Goal: Information Seeking & Learning: Get advice/opinions

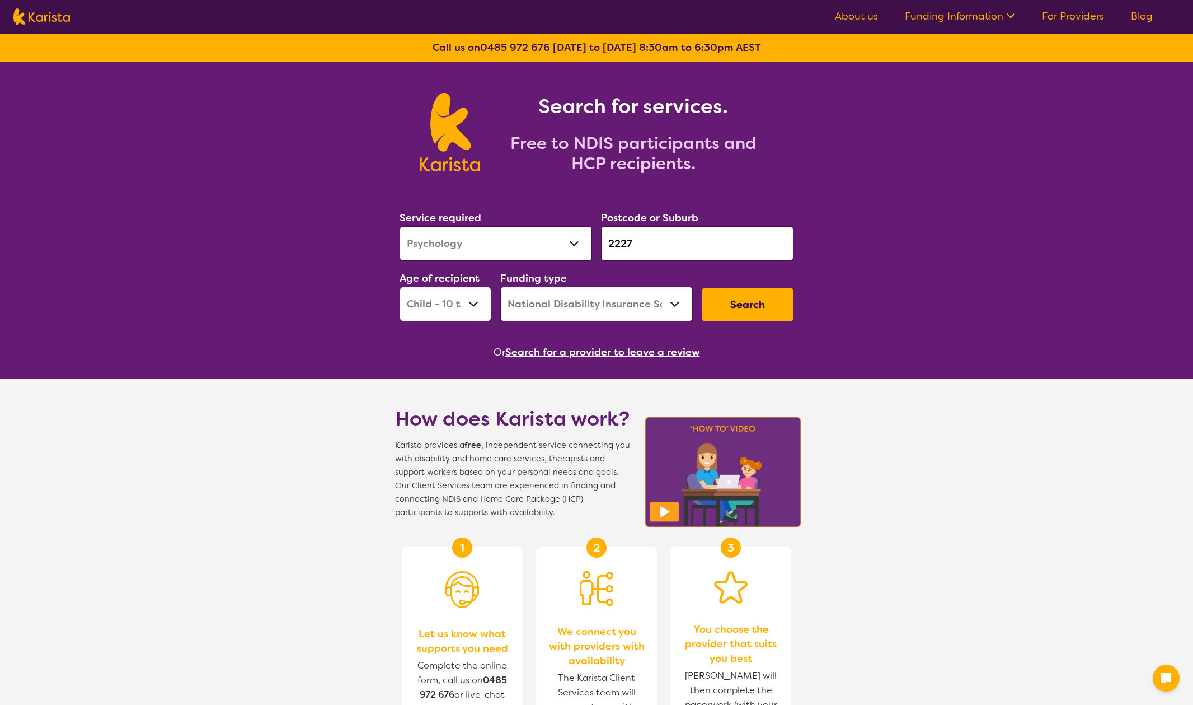
select select "Psychology"
select select "CH"
select select "NDIS"
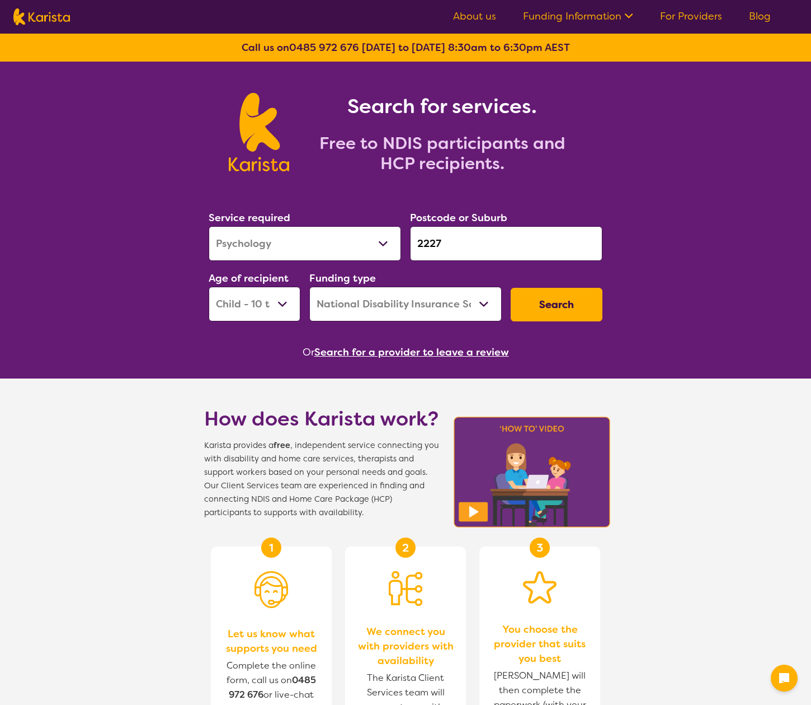
select select "Psychology"
select select "CH"
select select "NDIS"
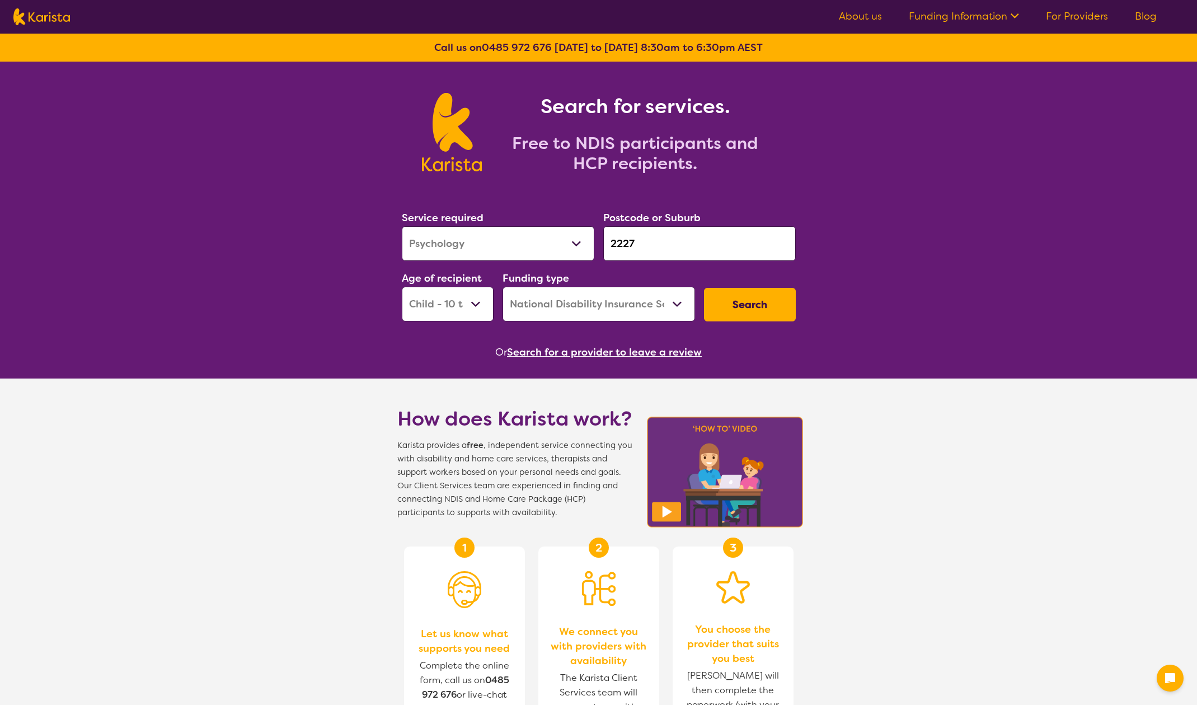
select select "Psychology"
select select "CH"
select select "NDIS"
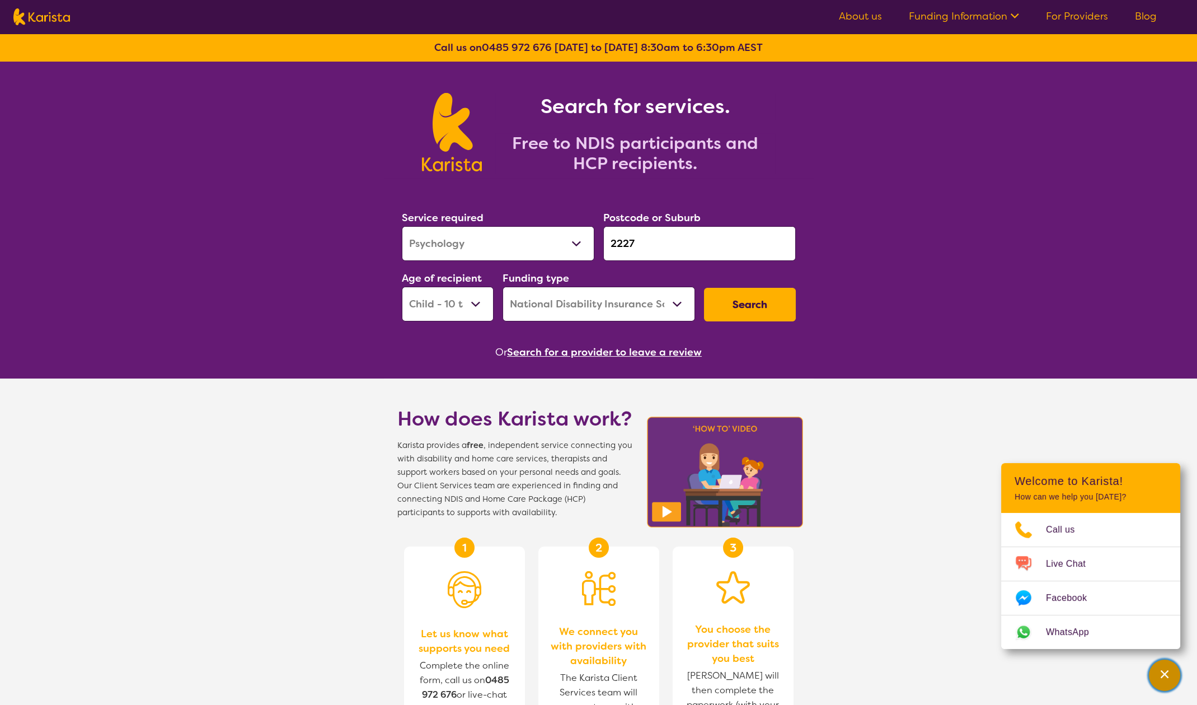
click at [1166, 674] on icon "Channel Menu" at bounding box center [1164, 673] width 11 height 11
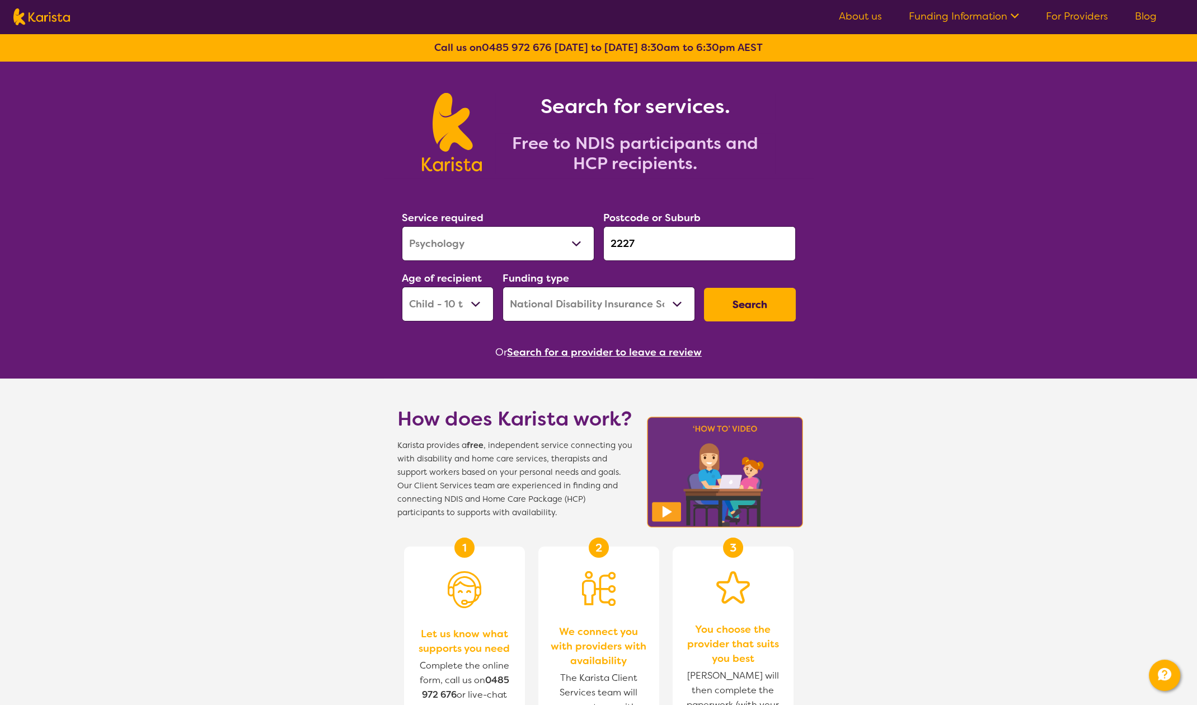
click at [767, 301] on button "Search" at bounding box center [750, 305] width 92 height 34
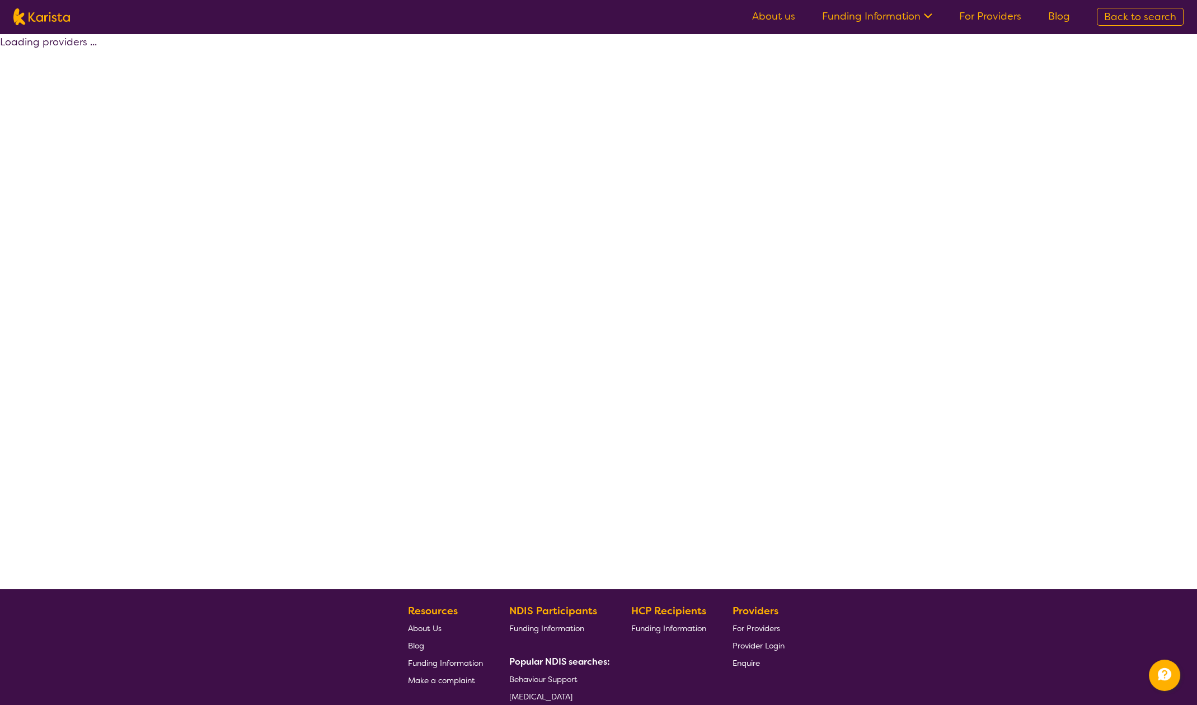
select select "by_score"
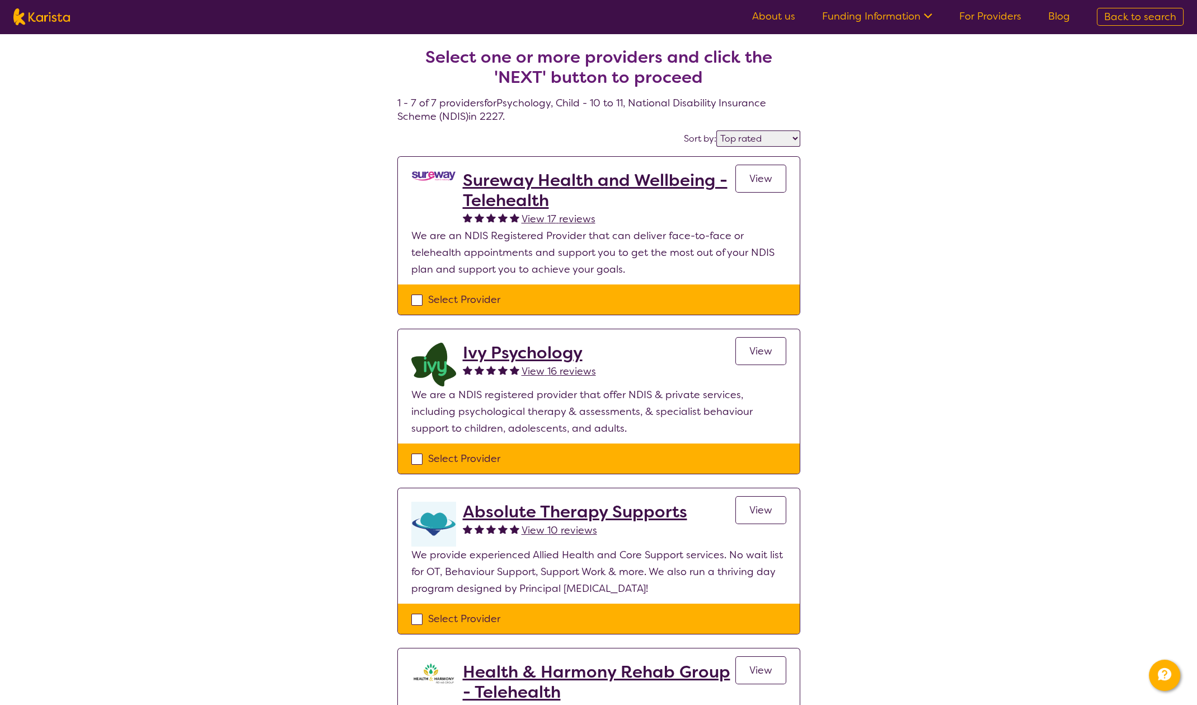
click at [416, 303] on div "Select Provider" at bounding box center [598, 299] width 375 height 17
checkbox input "true"
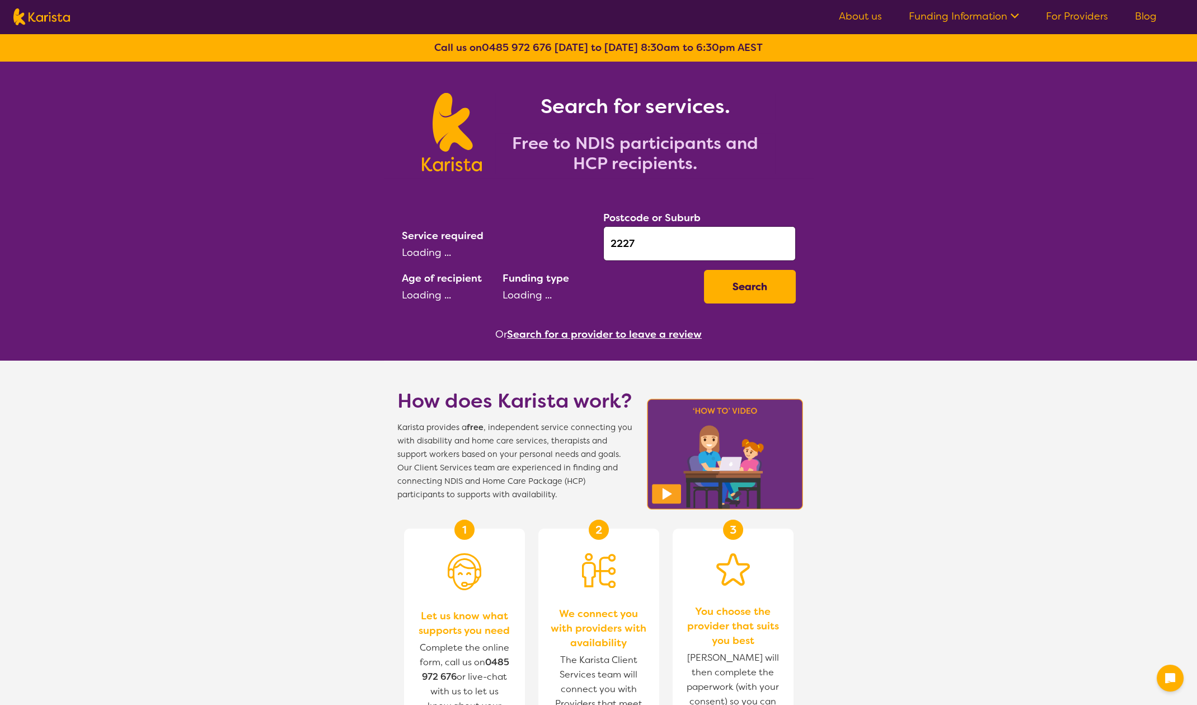
select select "Psychology"
select select "CH"
select select "NDIS"
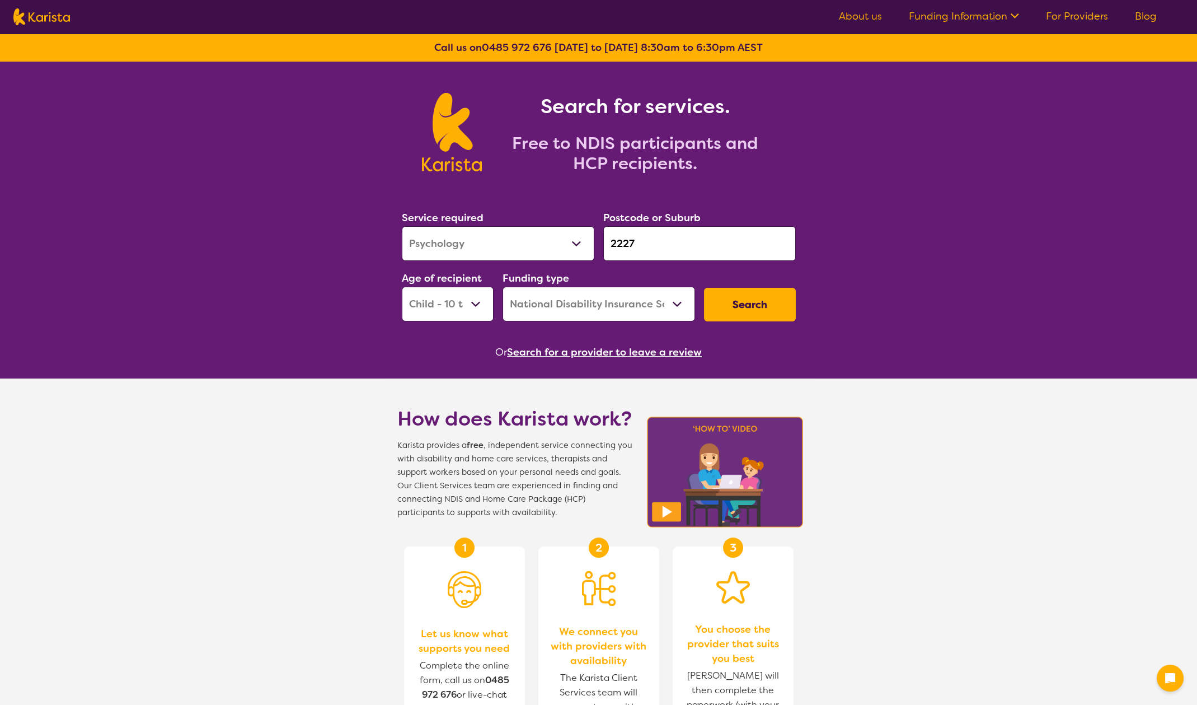
click at [547, 242] on select "Allied Health Assistant Assessment (ADHD or Autism) Behaviour support Counselli…" at bounding box center [498, 243] width 193 height 35
